Goal: Find specific page/section: Find specific page/section

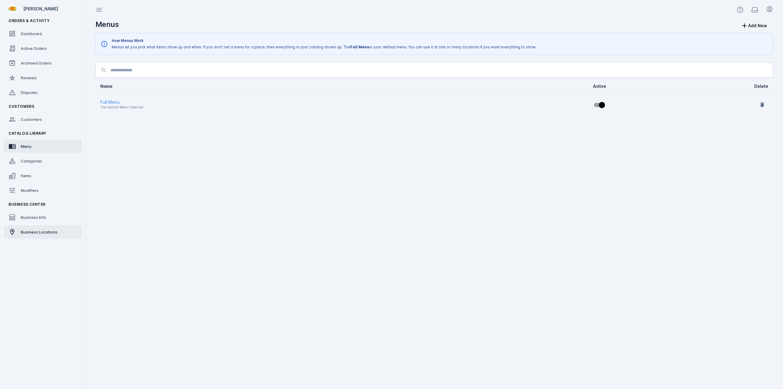
click at [36, 232] on span "Business Locations" at bounding box center [39, 231] width 37 height 5
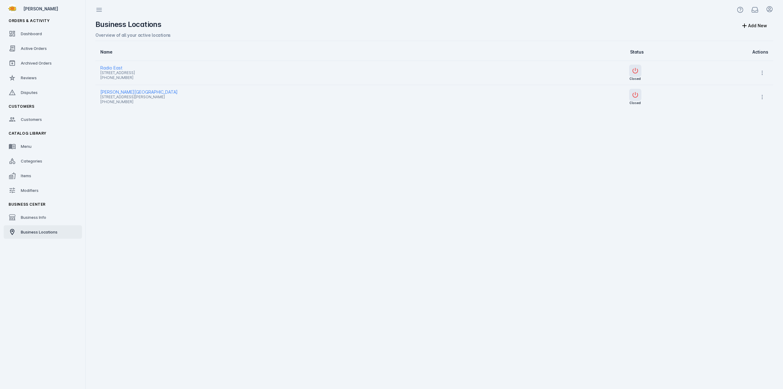
click at [122, 68] on span "Radio East" at bounding box center [306, 67] width 413 height 7
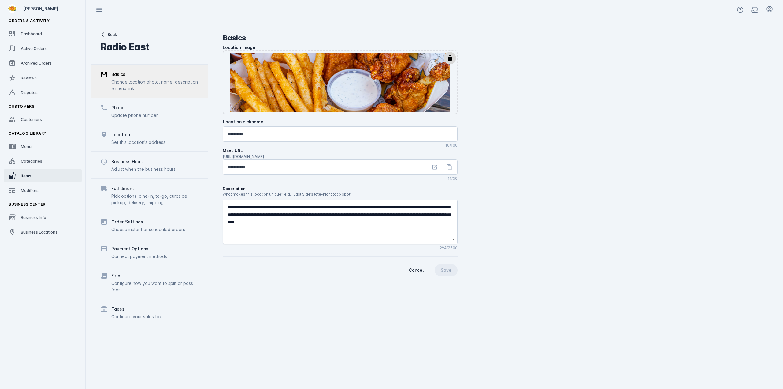
click at [29, 175] on span "Items" at bounding box center [26, 175] width 10 height 5
